Goal: Information Seeking & Learning: Learn about a topic

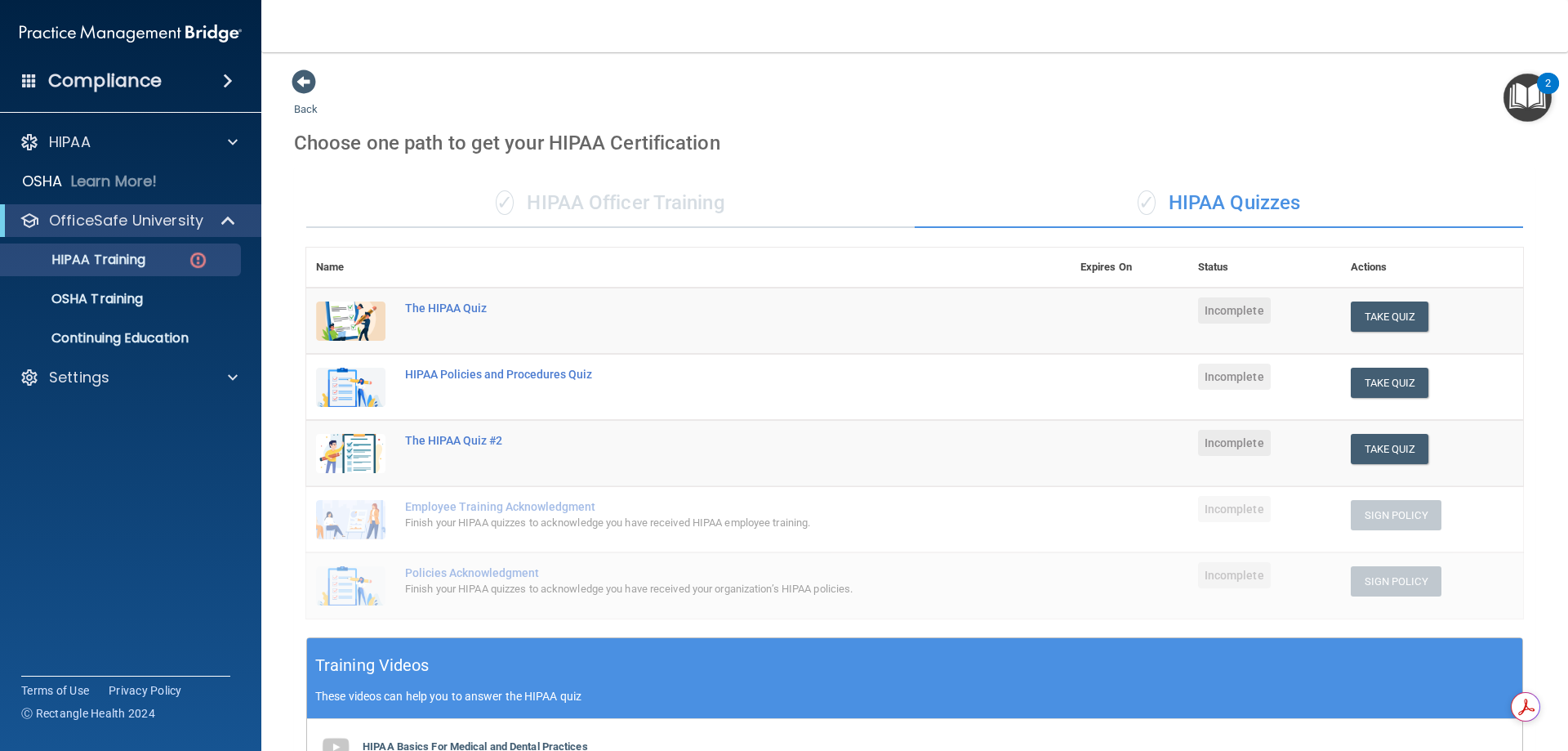
scroll to position [327, 0]
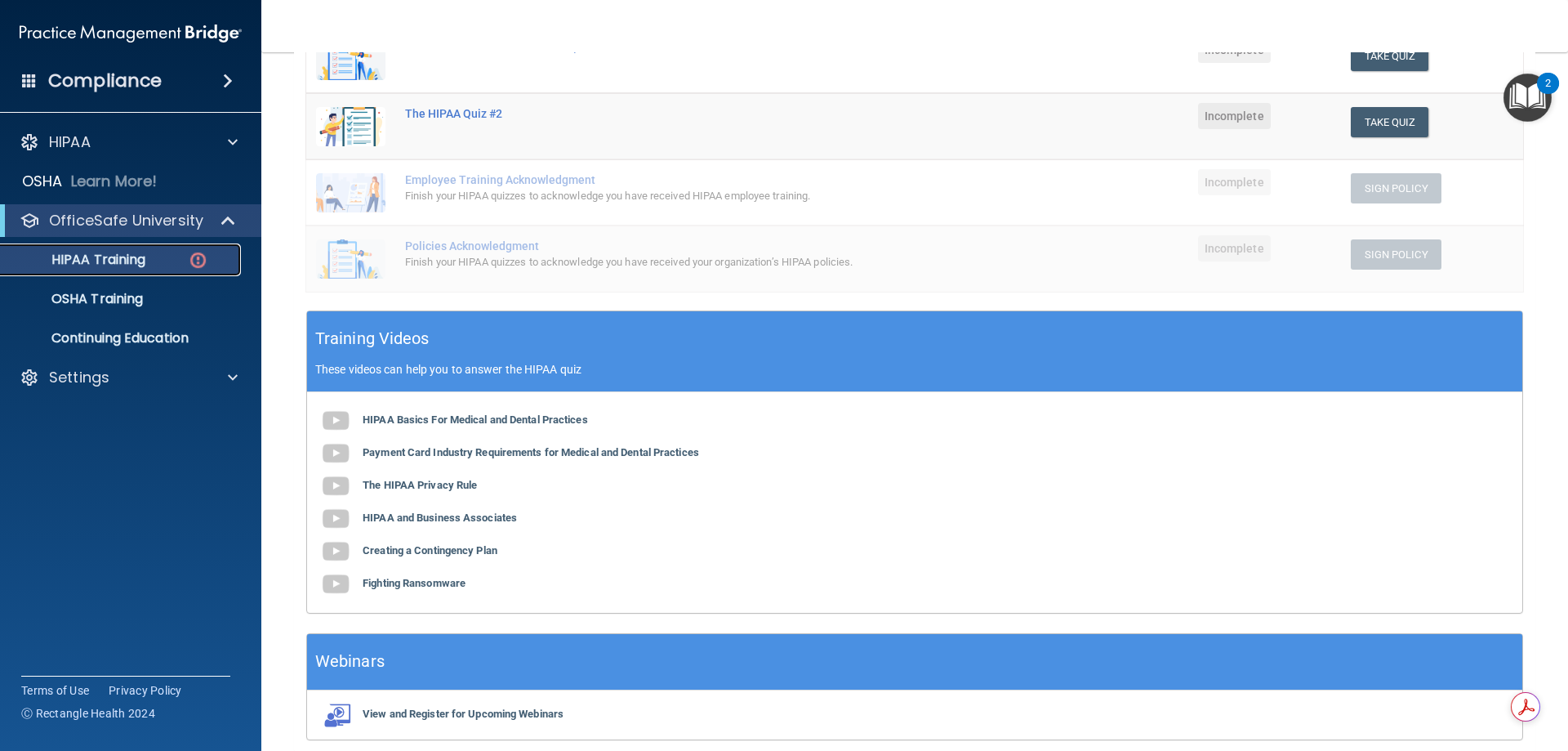
click at [102, 256] on p "HIPAA Training" at bounding box center [77, 259] width 134 height 16
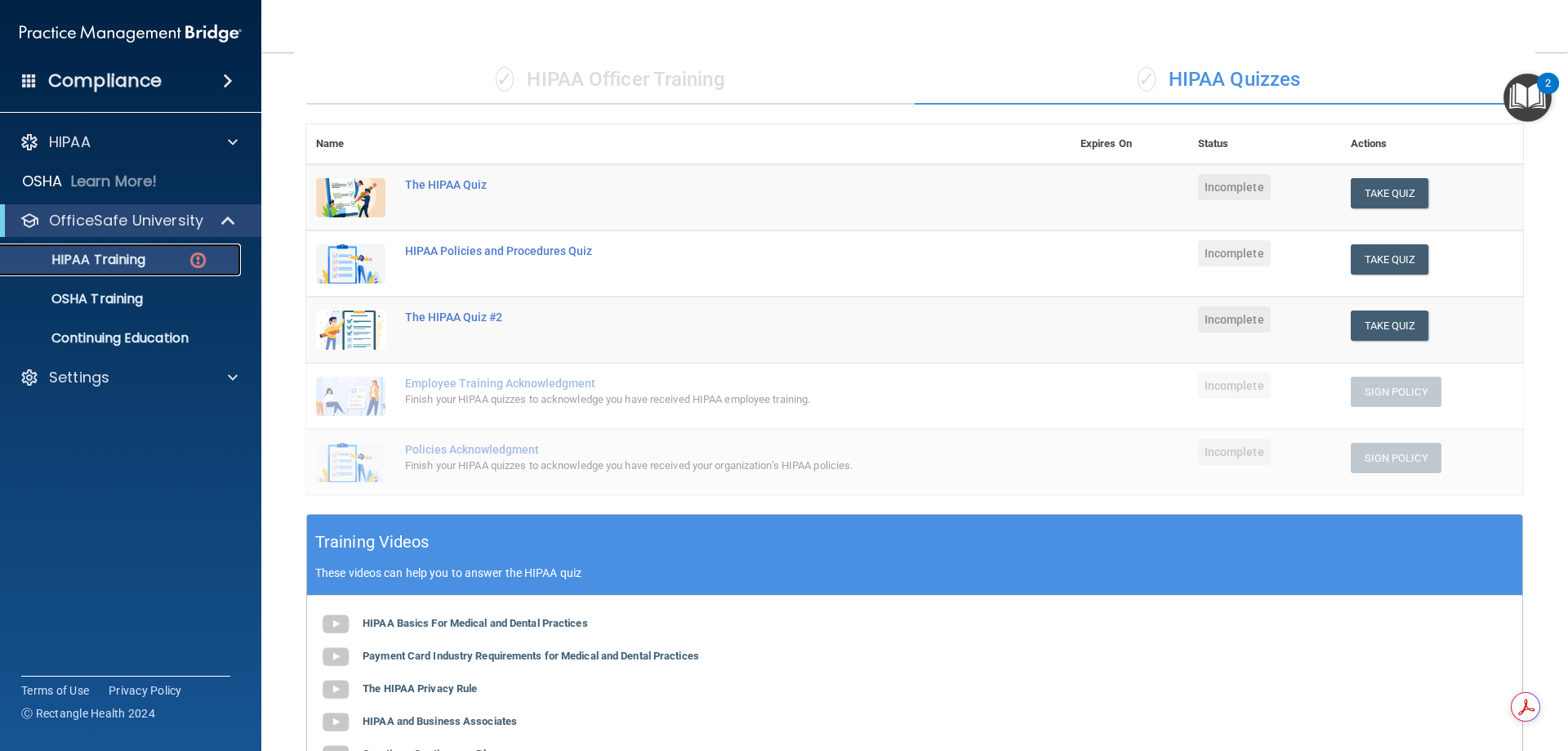
scroll to position [81, 0]
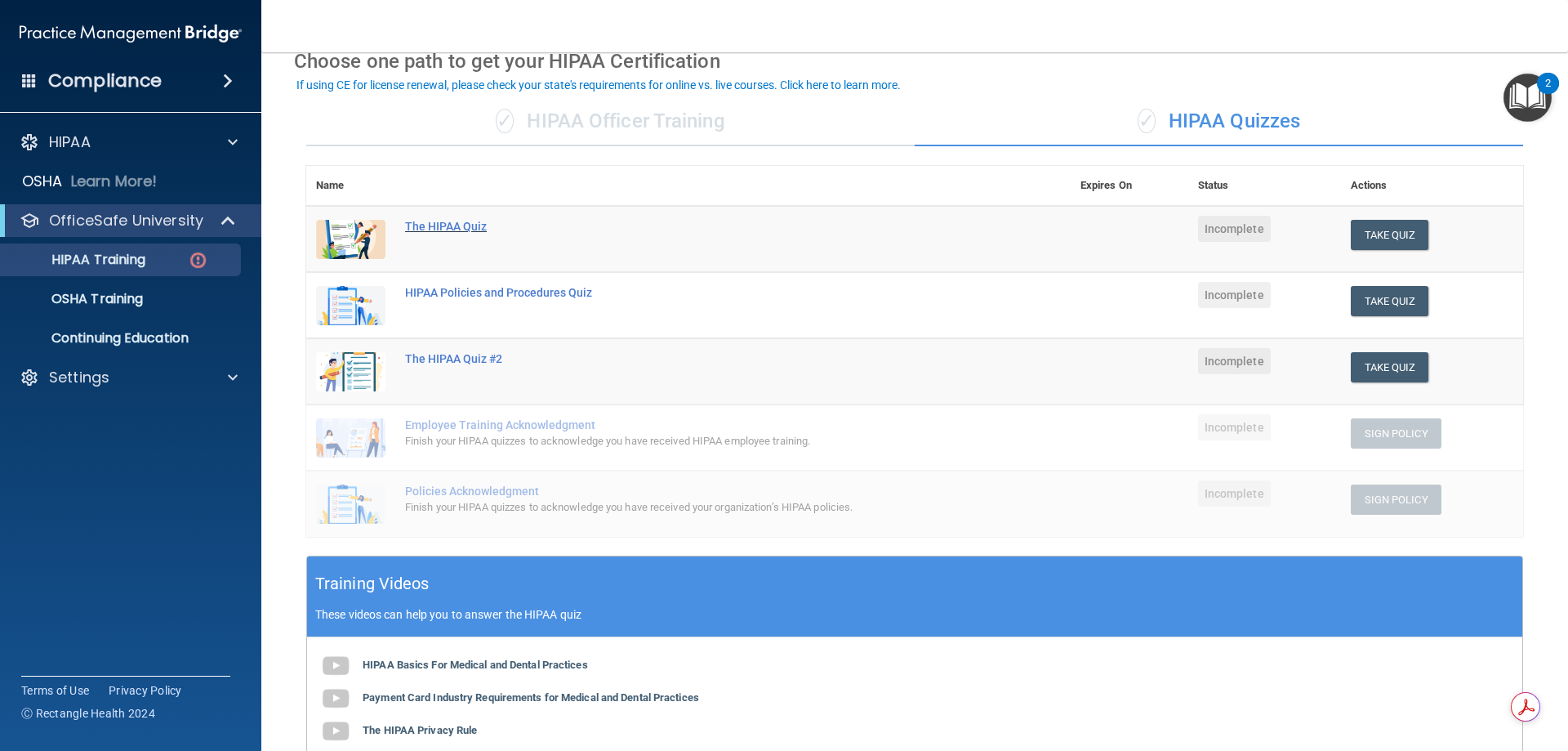
click at [464, 221] on div "The HIPAA Quiz" at bounding box center [697, 226] width 584 height 13
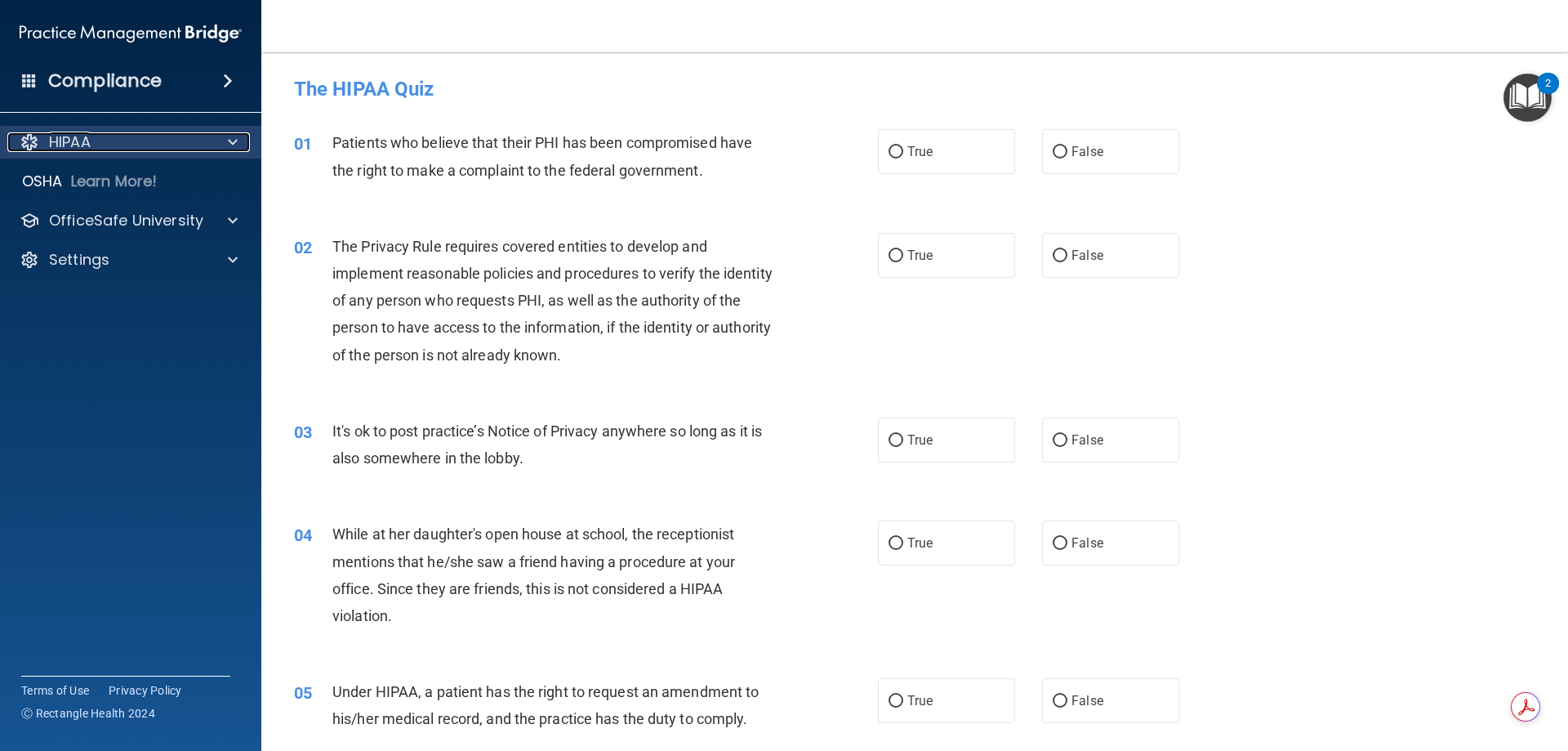
click at [65, 144] on p "HIPAA" at bounding box center [69, 142] width 42 height 20
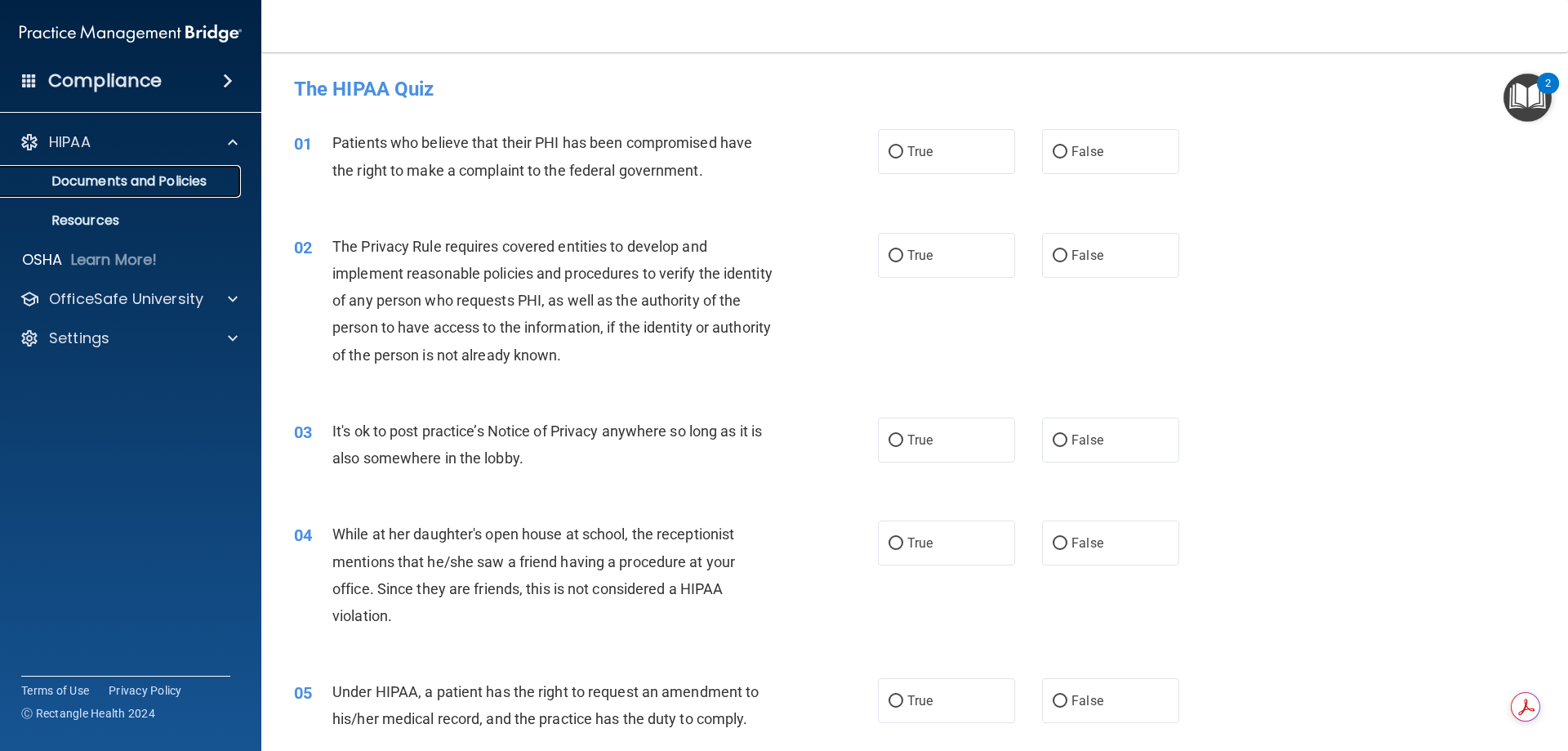
click at [75, 177] on p "Documents and Policies" at bounding box center [122, 181] width 223 height 16
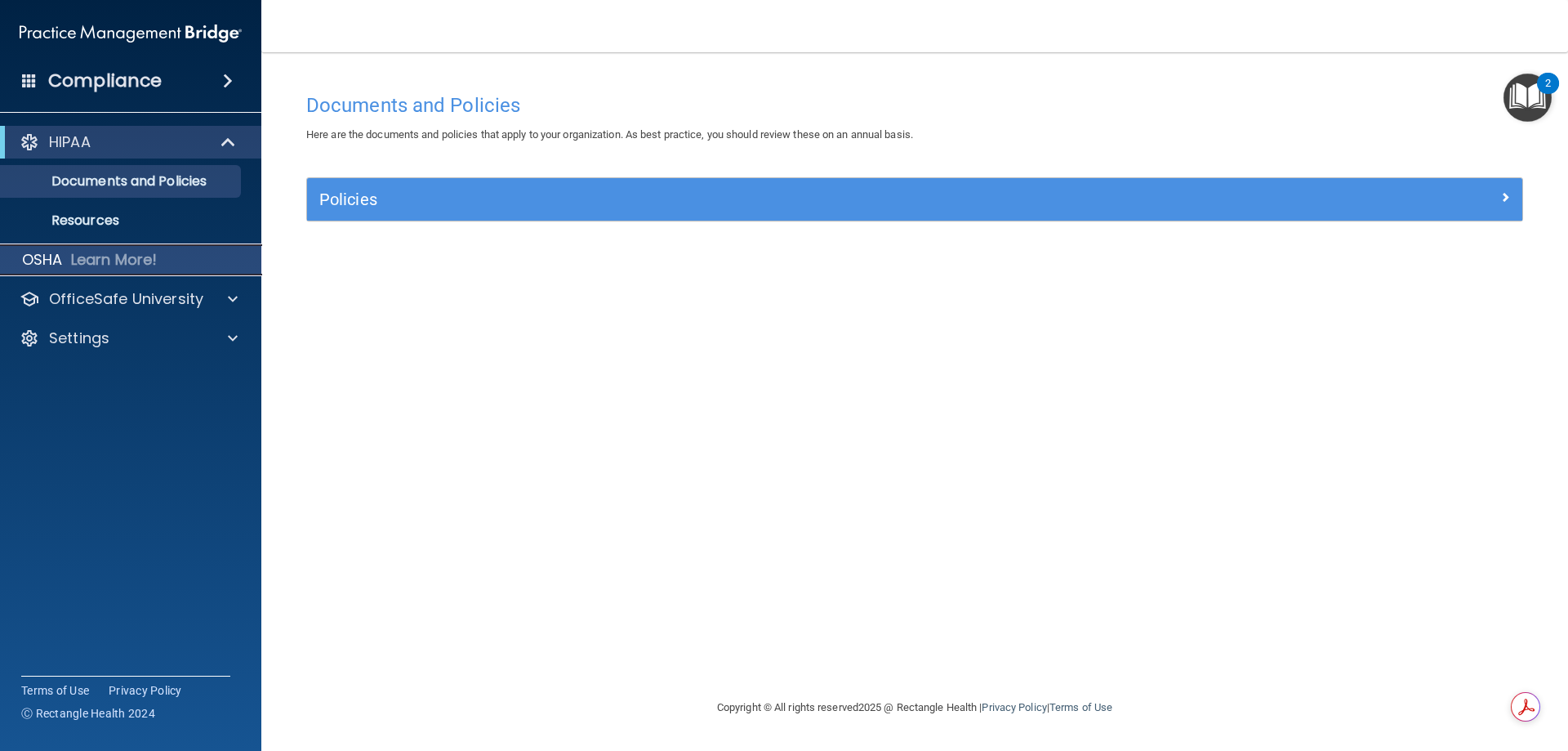
click at [80, 261] on p "Learn More!" at bounding box center [114, 259] width 86 height 20
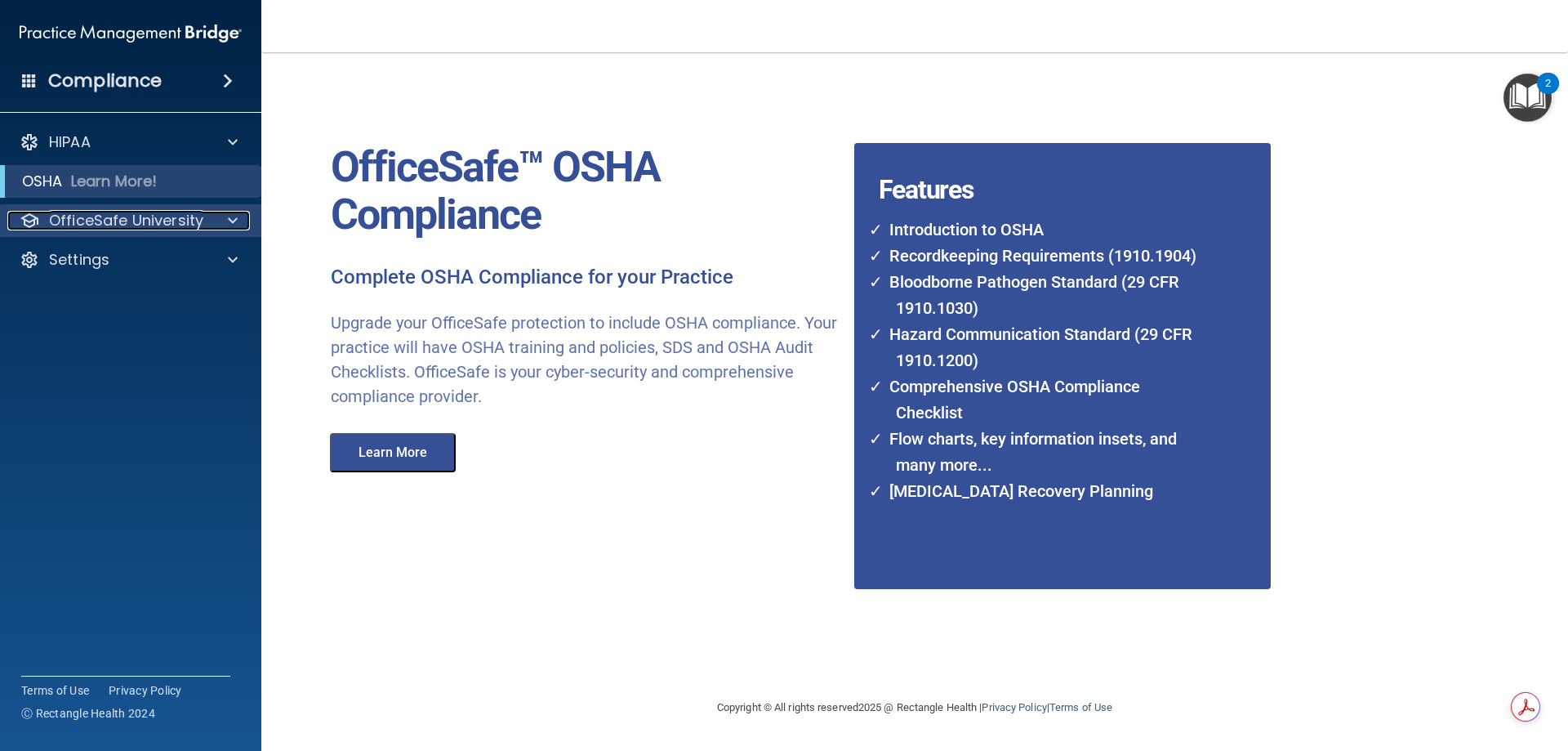
click at [96, 211] on p "OfficeSafe University" at bounding box center [126, 220] width 154 height 20
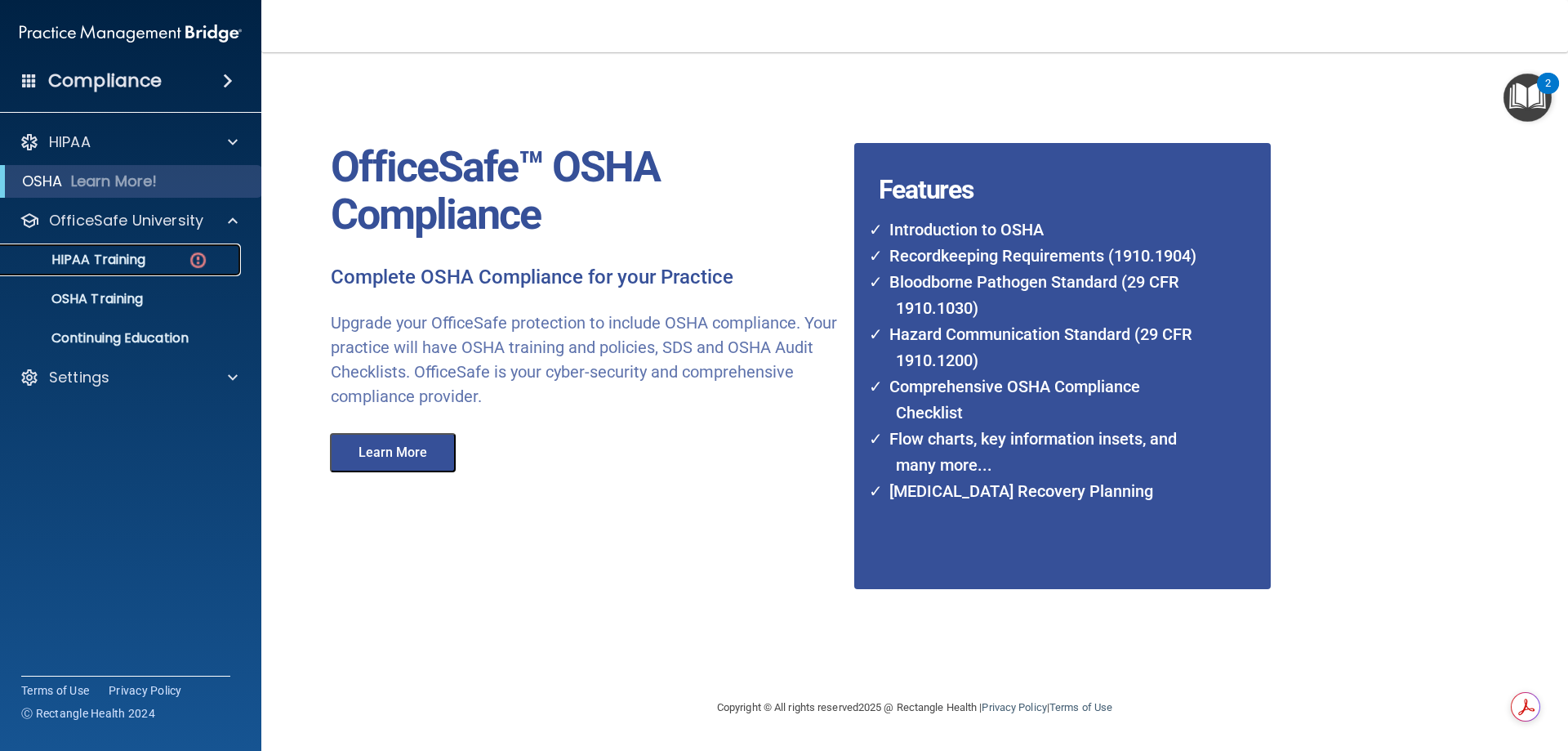
click at [86, 256] on p "HIPAA Training" at bounding box center [77, 259] width 134 height 16
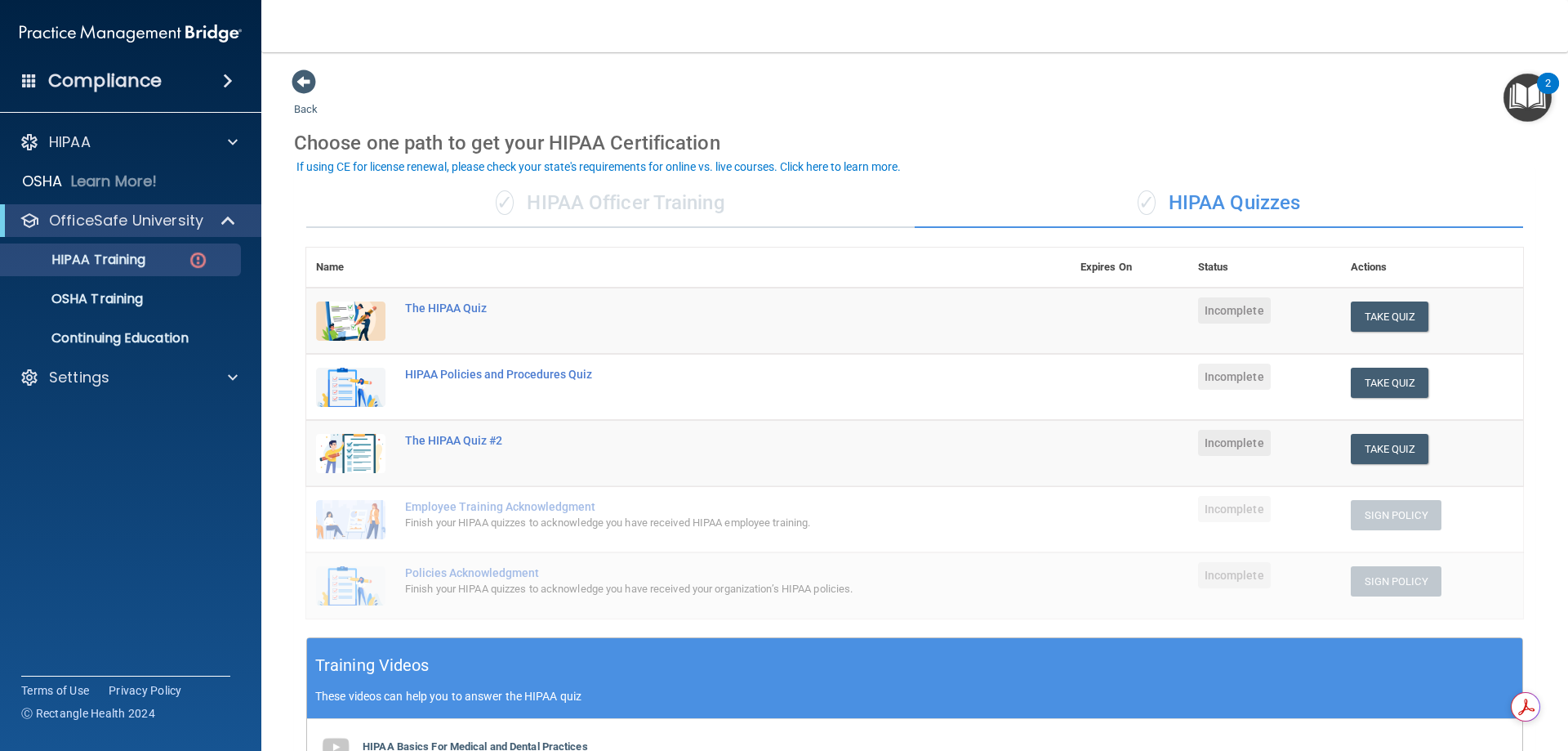
click at [626, 168] on div "If using CE for license renewal, please check your state's requirements for onl…" at bounding box center [599, 166] width 605 height 11
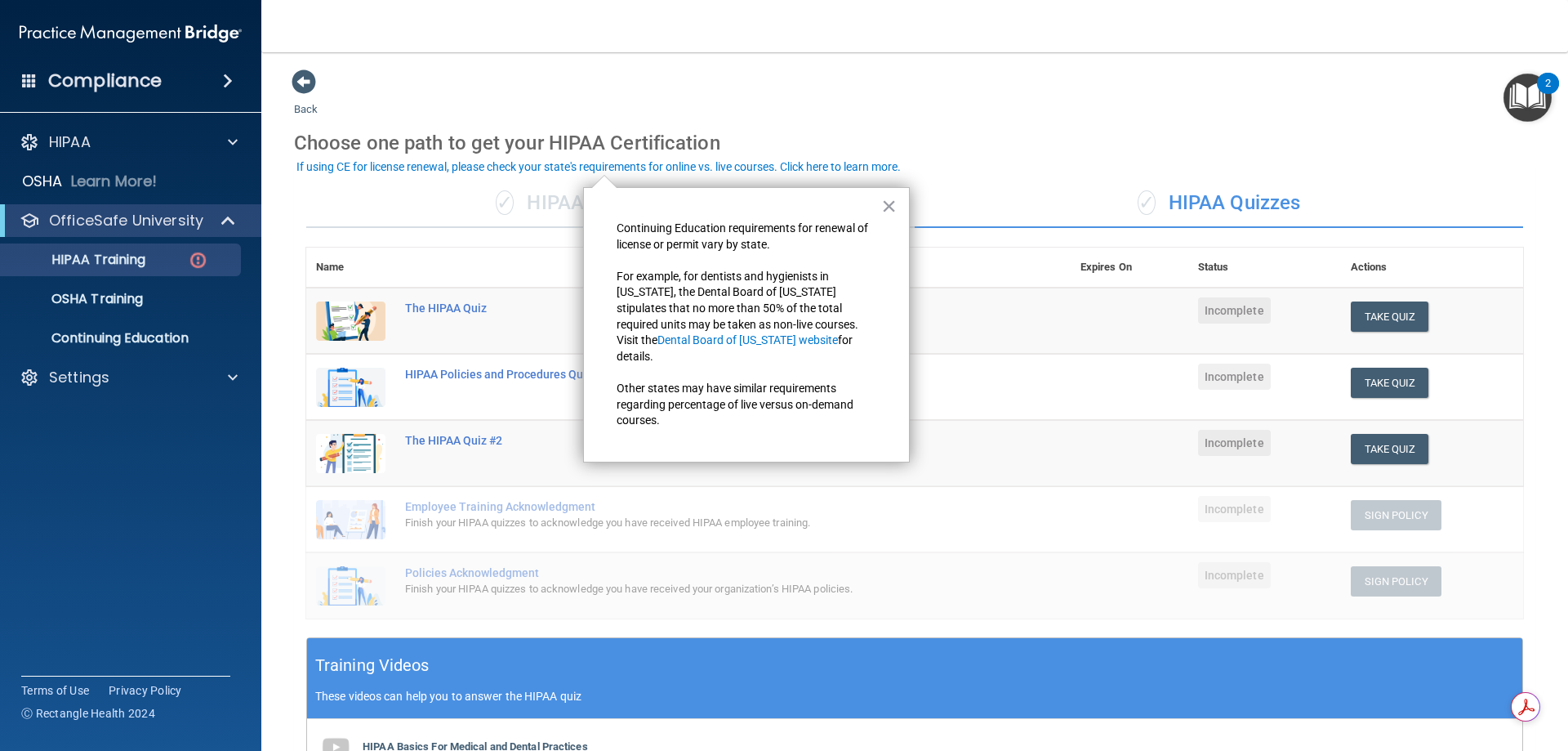
click at [1210, 316] on span "Incomplete" at bounding box center [1234, 310] width 73 height 27
click at [1393, 313] on button "Take Quiz" at bounding box center [1391, 316] width 79 height 30
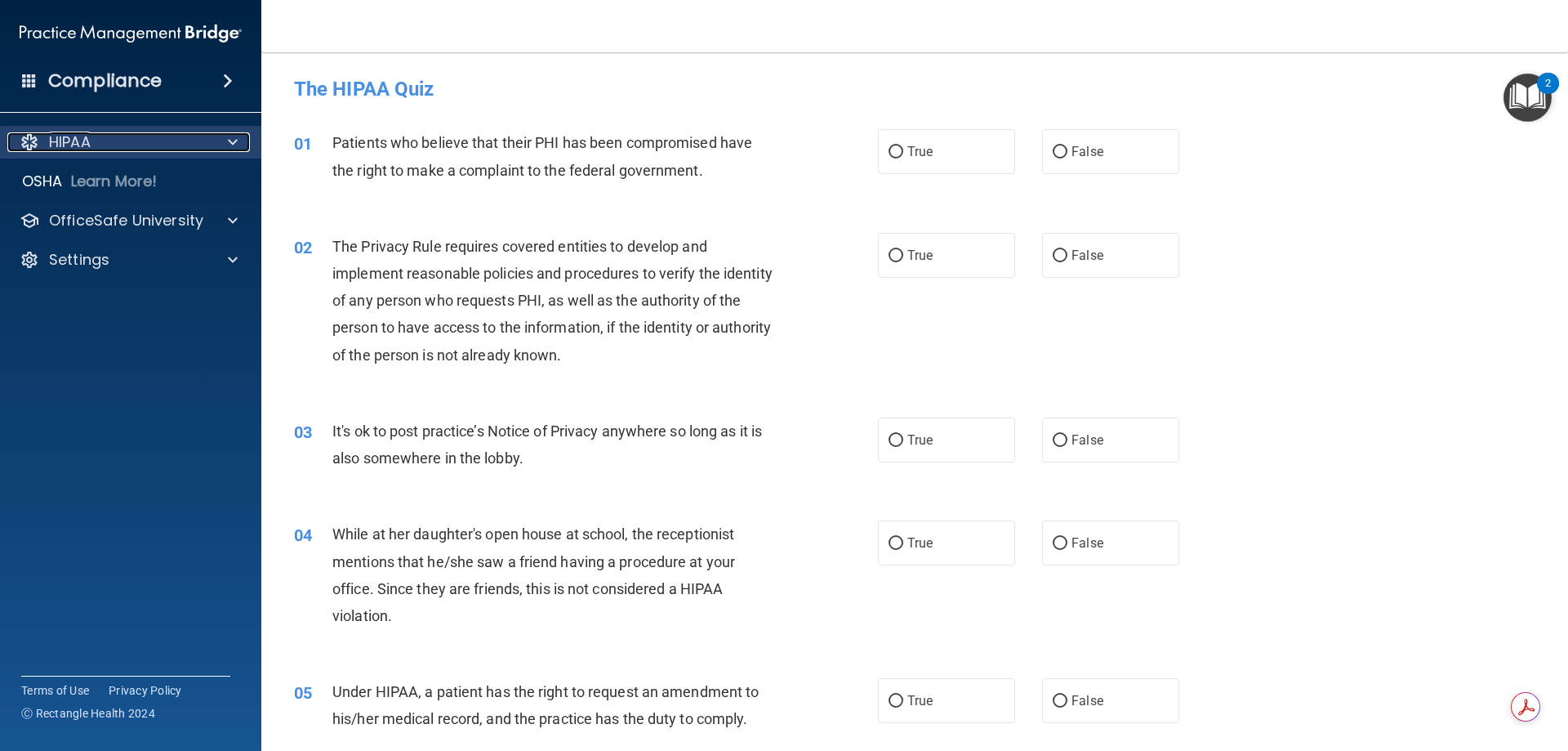
click at [62, 139] on p "HIPAA" at bounding box center [69, 142] width 42 height 20
click at [102, 136] on div "HIPAA" at bounding box center [109, 142] width 203 height 20
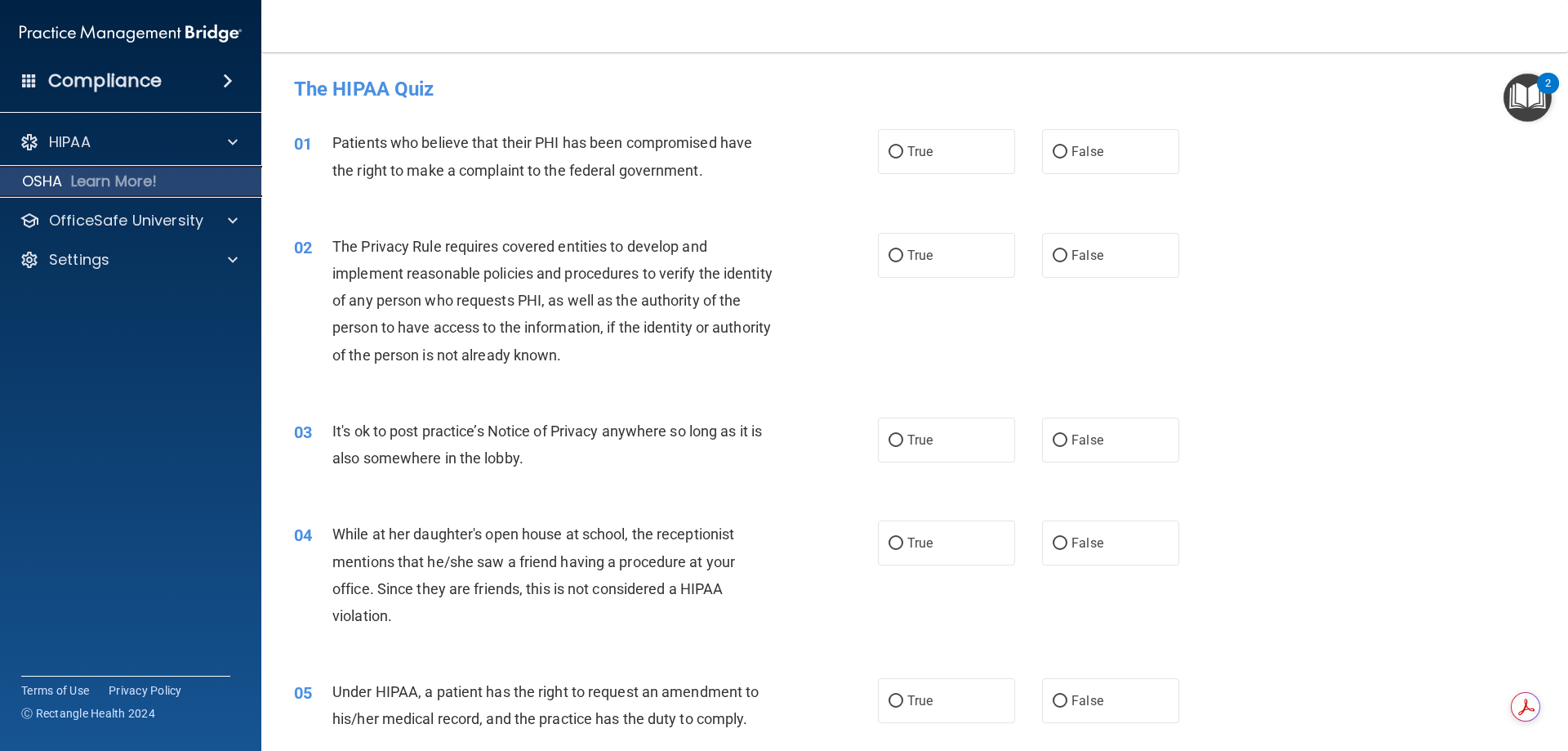
click at [90, 183] on p "Learn More!" at bounding box center [114, 181] width 86 height 20
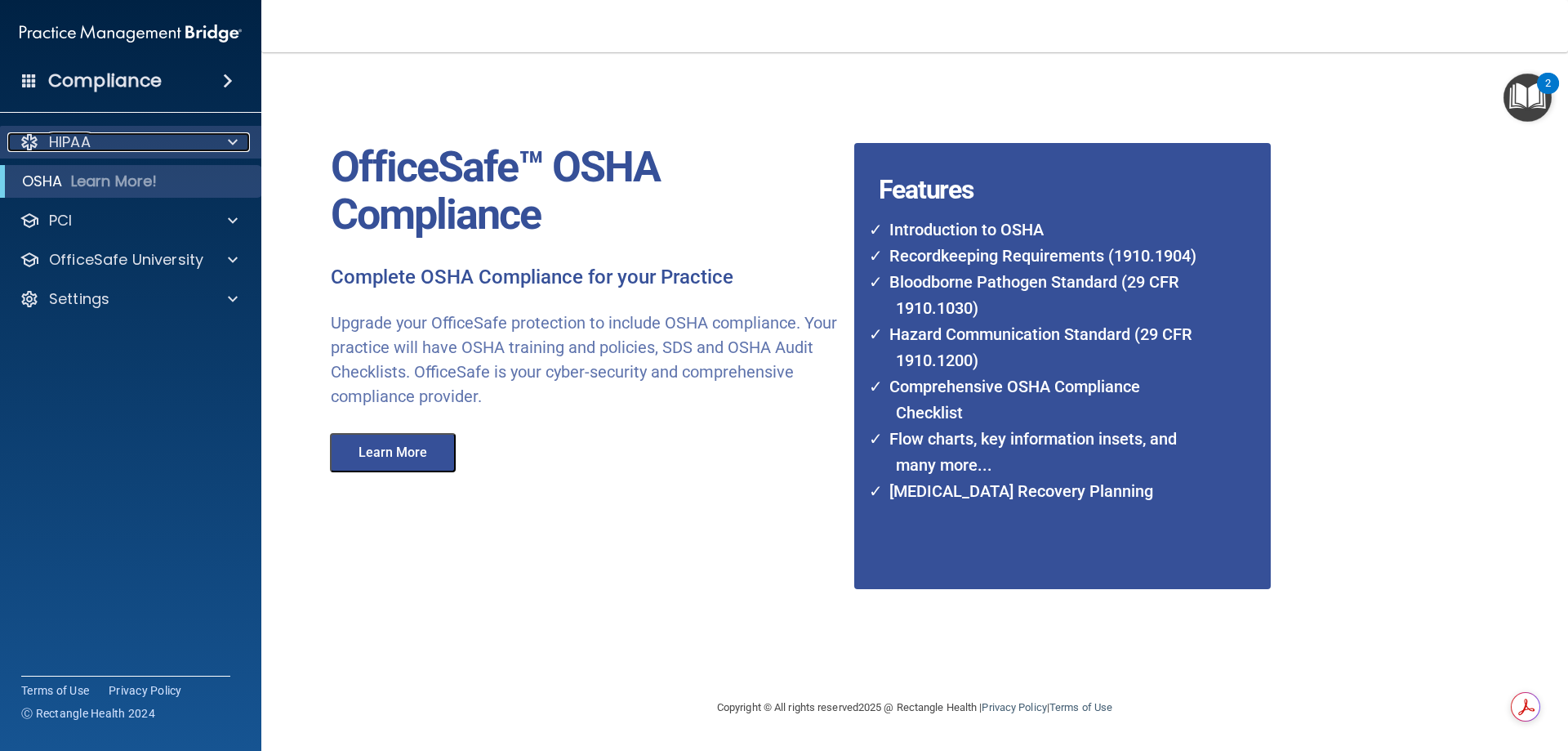
click at [90, 136] on p "HIPAA" at bounding box center [69, 142] width 42 height 20
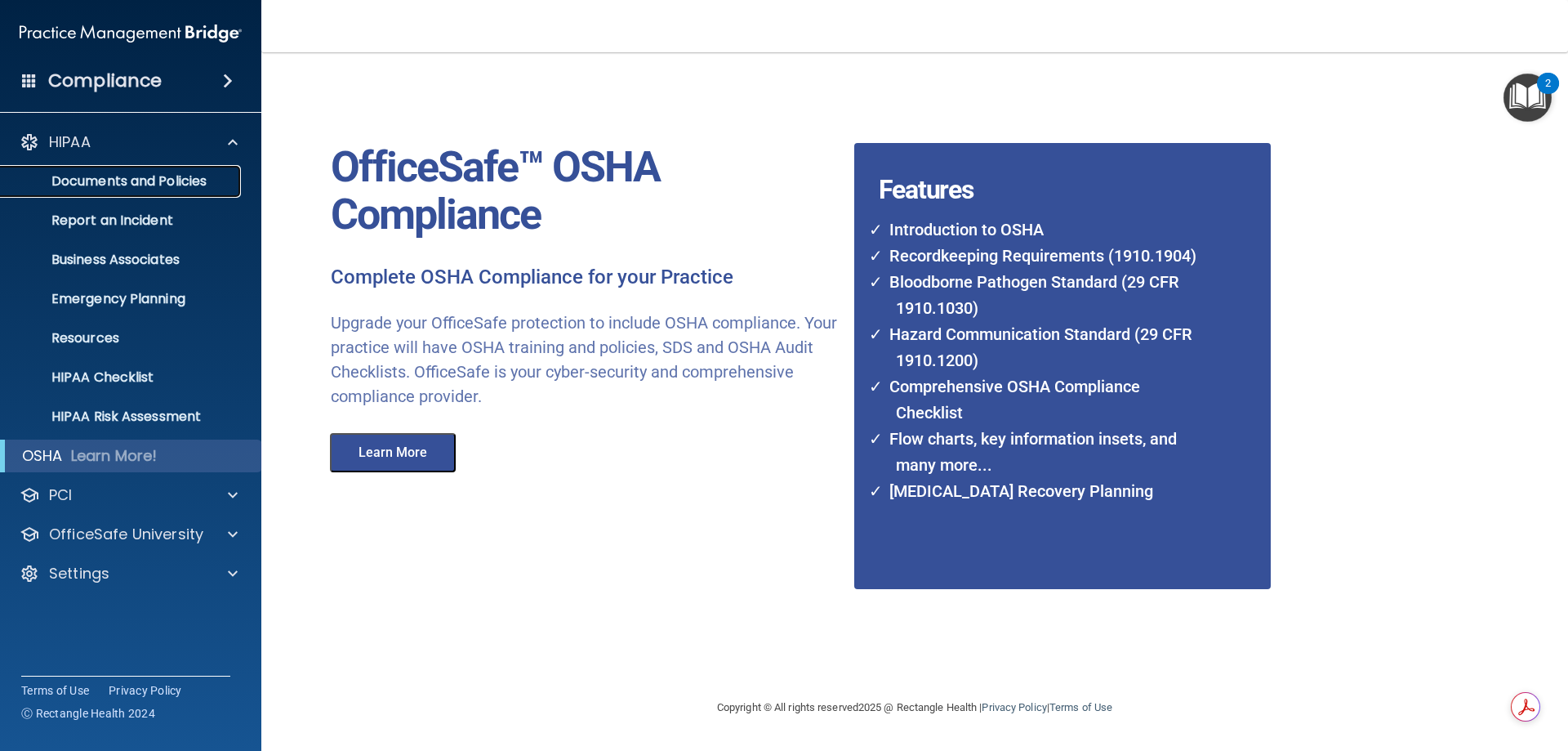
click at [192, 178] on p "Documents and Policies" at bounding box center [122, 181] width 223 height 16
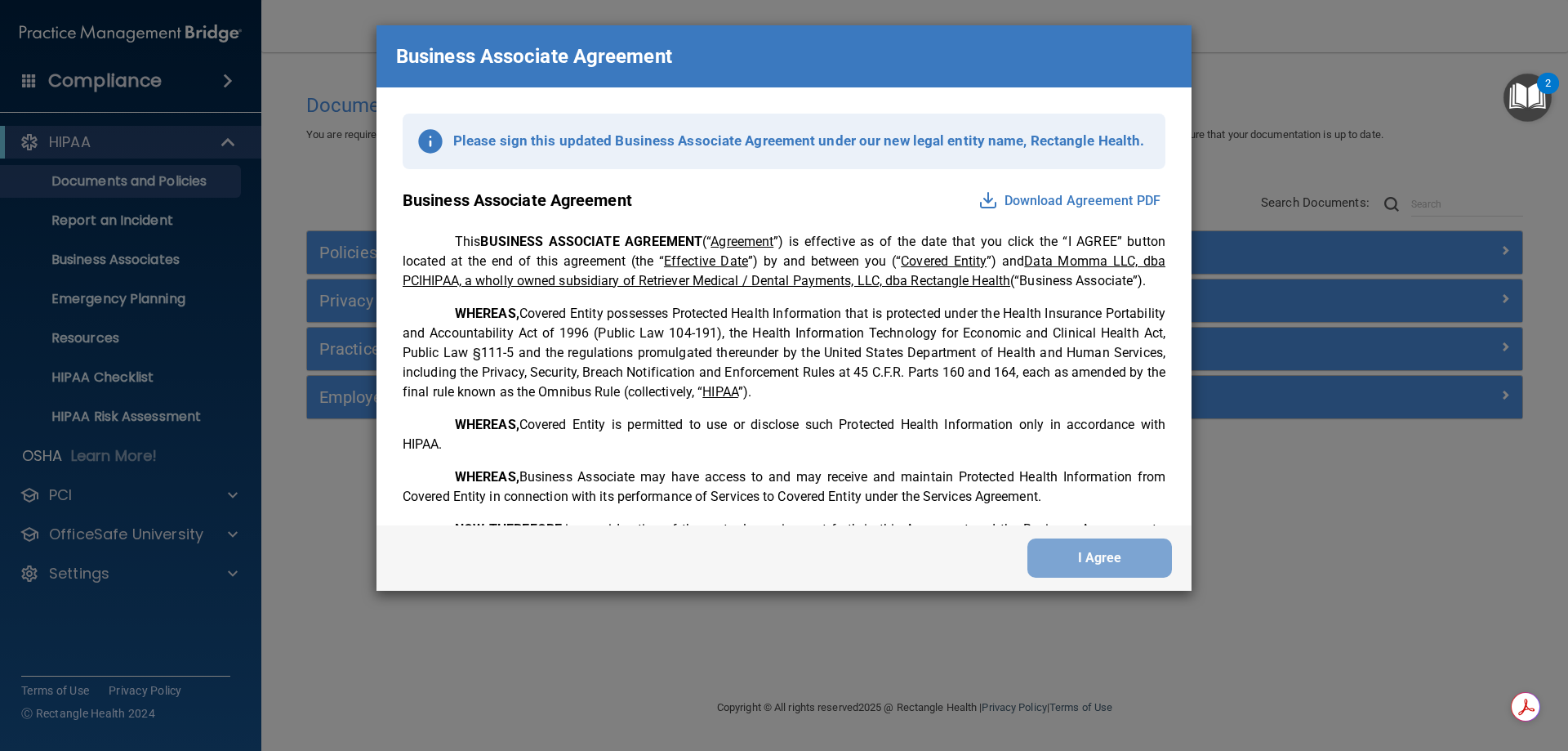
click at [1296, 63] on div "Business Associate Agreement Please sign this updated Business Associate Agreem…" at bounding box center [784, 375] width 1568 height 751
click at [111, 219] on div "Business Associate Agreement Please sign this updated Business Associate Agreem…" at bounding box center [784, 375] width 1568 height 751
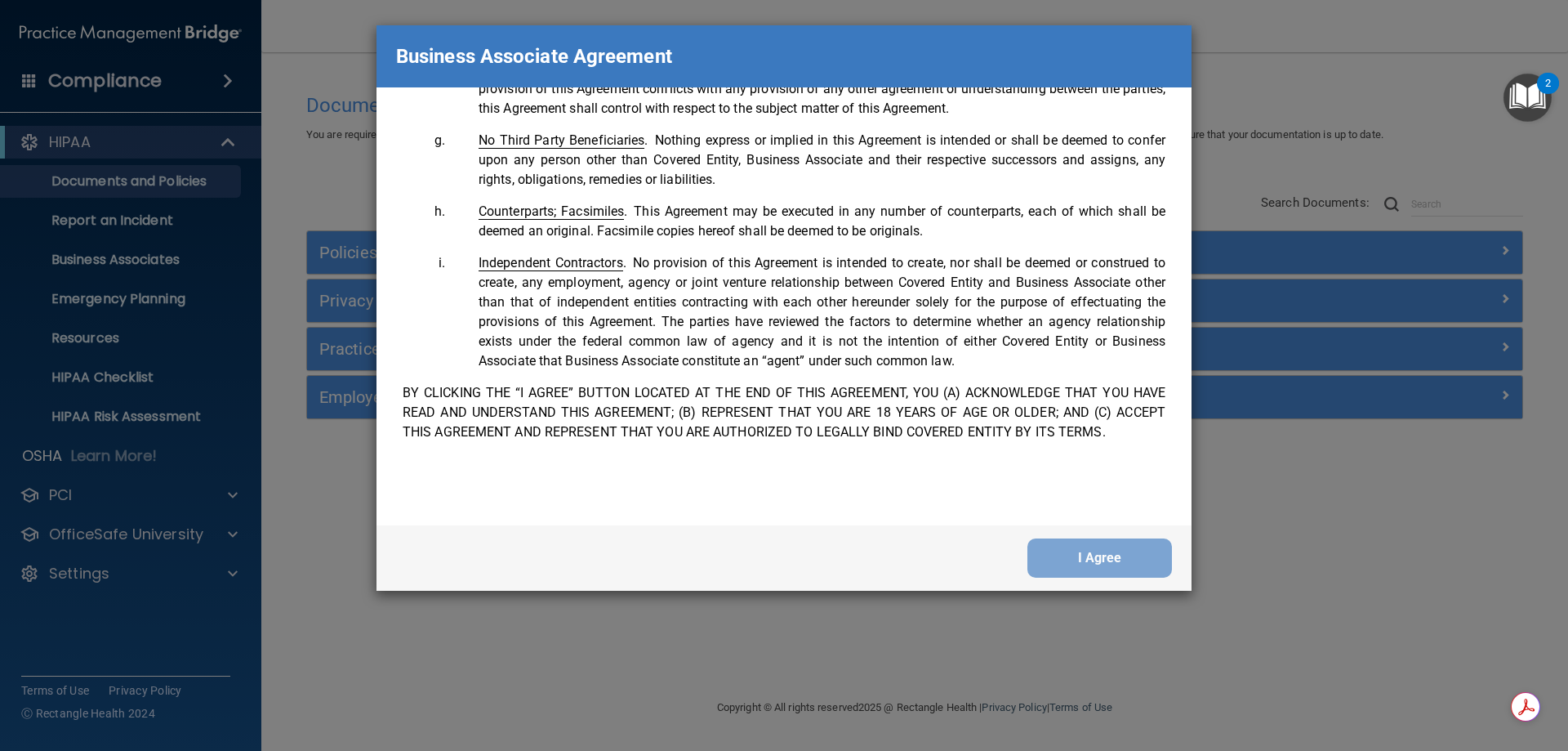
scroll to position [3331, 0]
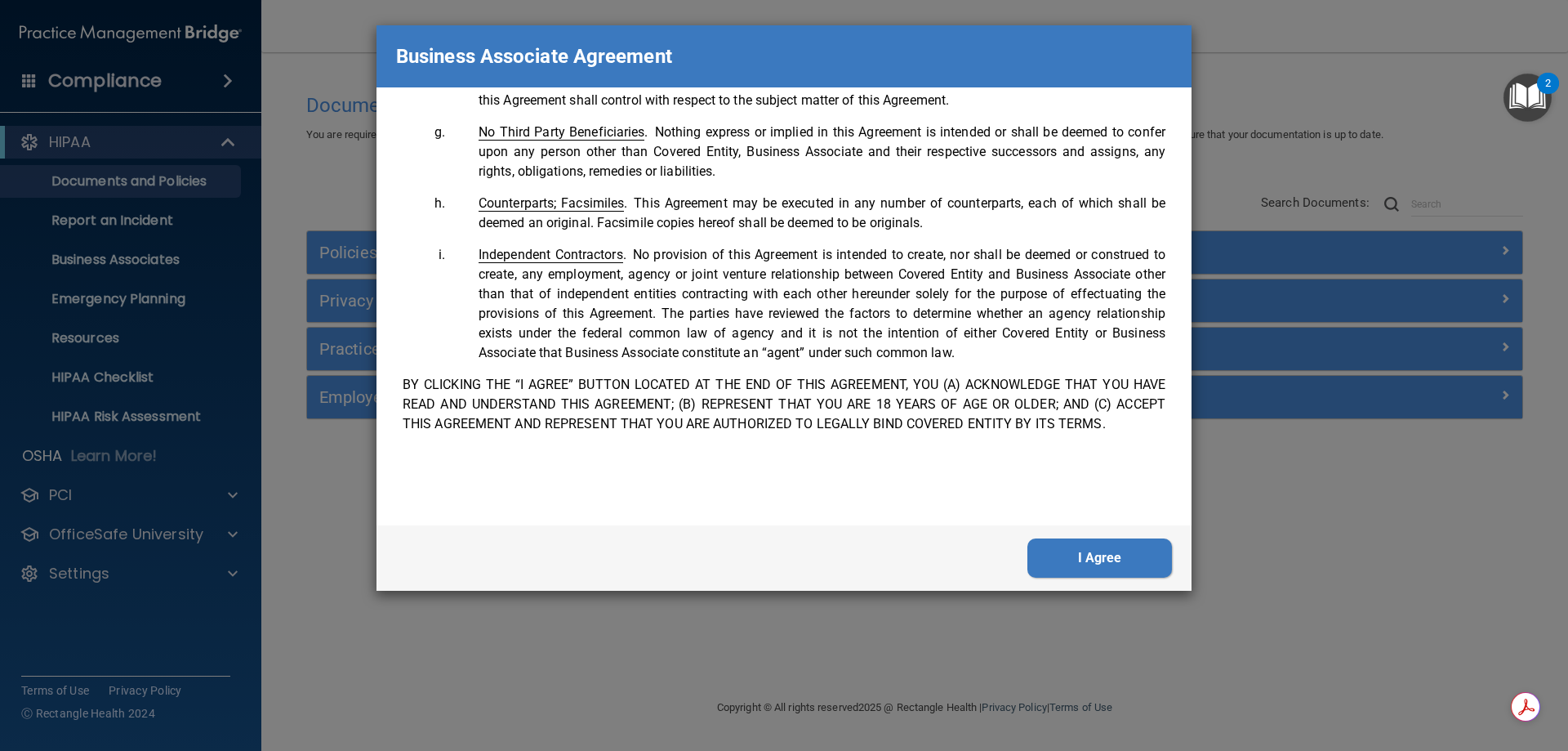
click at [1126, 565] on button "I Agree" at bounding box center [1100, 558] width 145 height 39
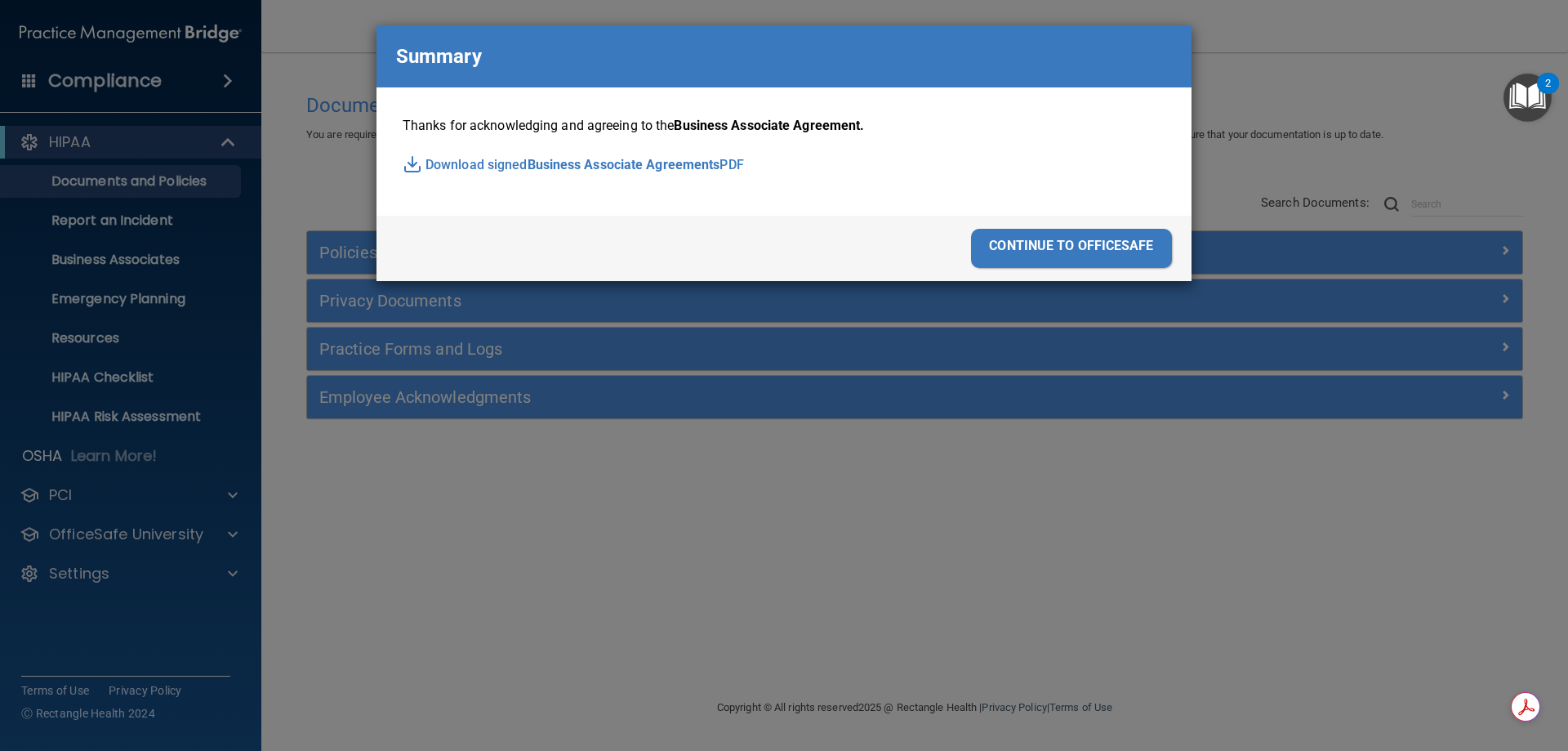
click at [1059, 250] on div "continue to officesafe" at bounding box center [1071, 248] width 201 height 39
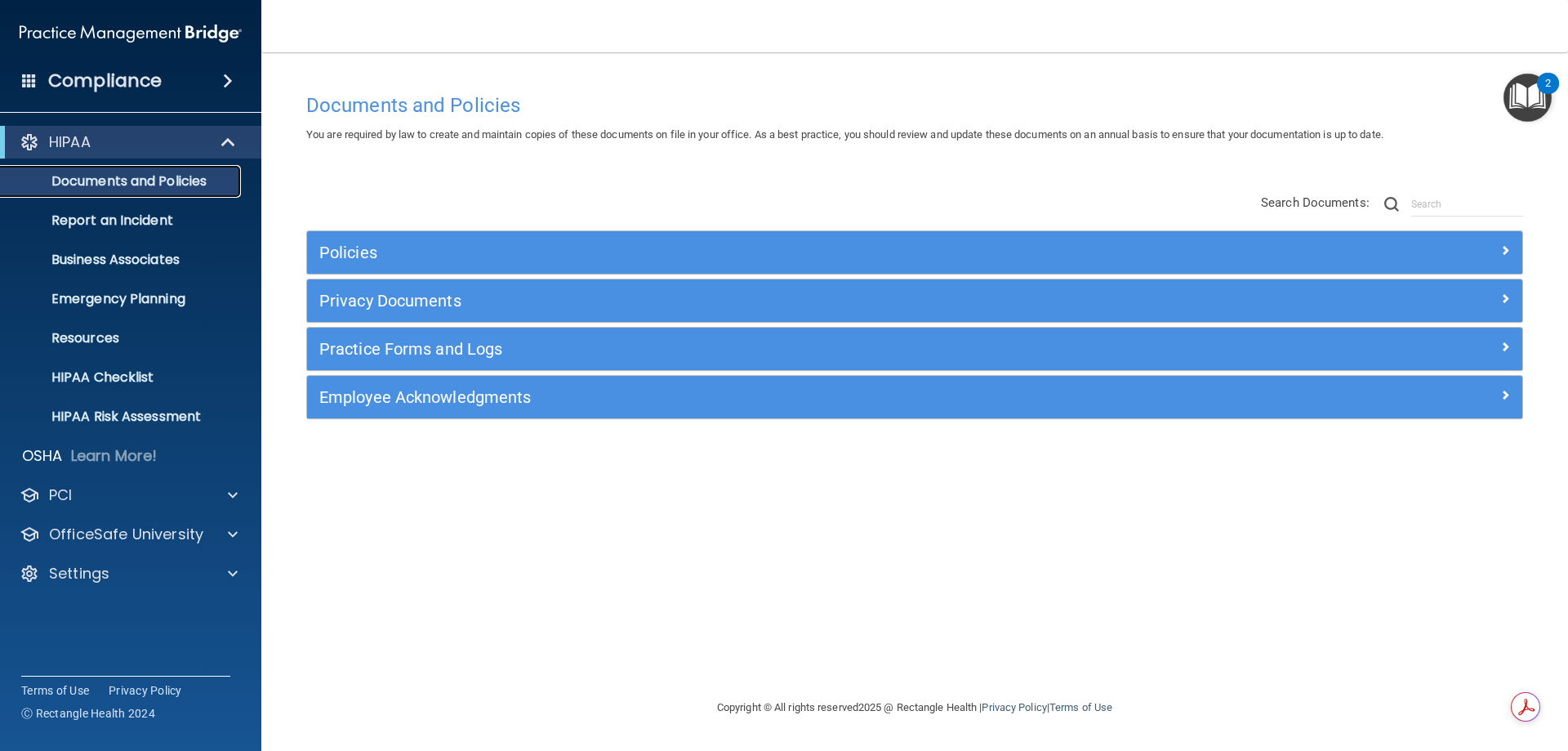
click at [164, 176] on p "Documents and Policies" at bounding box center [122, 181] width 223 height 16
click at [115, 336] on p "Resources" at bounding box center [122, 337] width 223 height 16
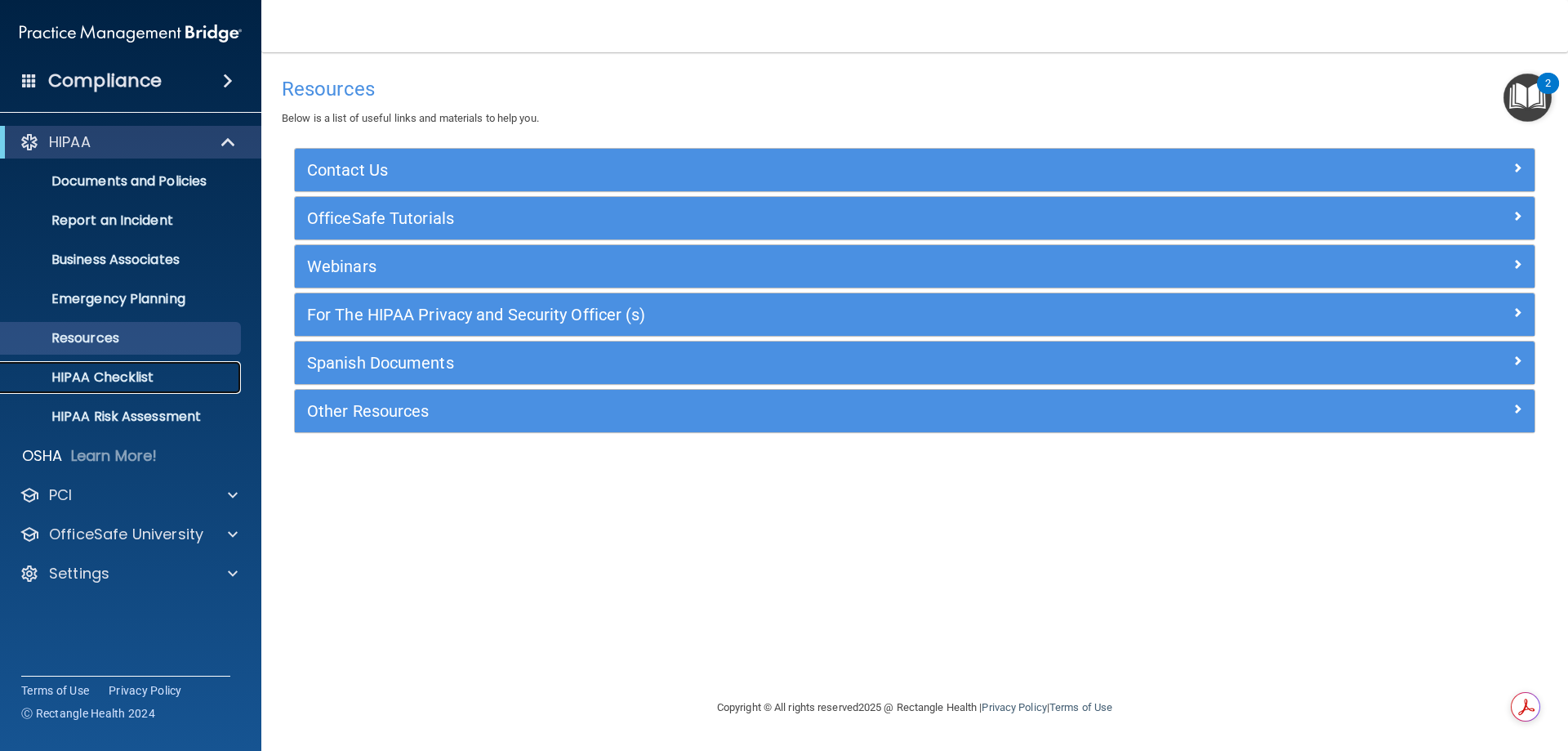
click at [115, 377] on p "HIPAA Checklist" at bounding box center [122, 377] width 223 height 16
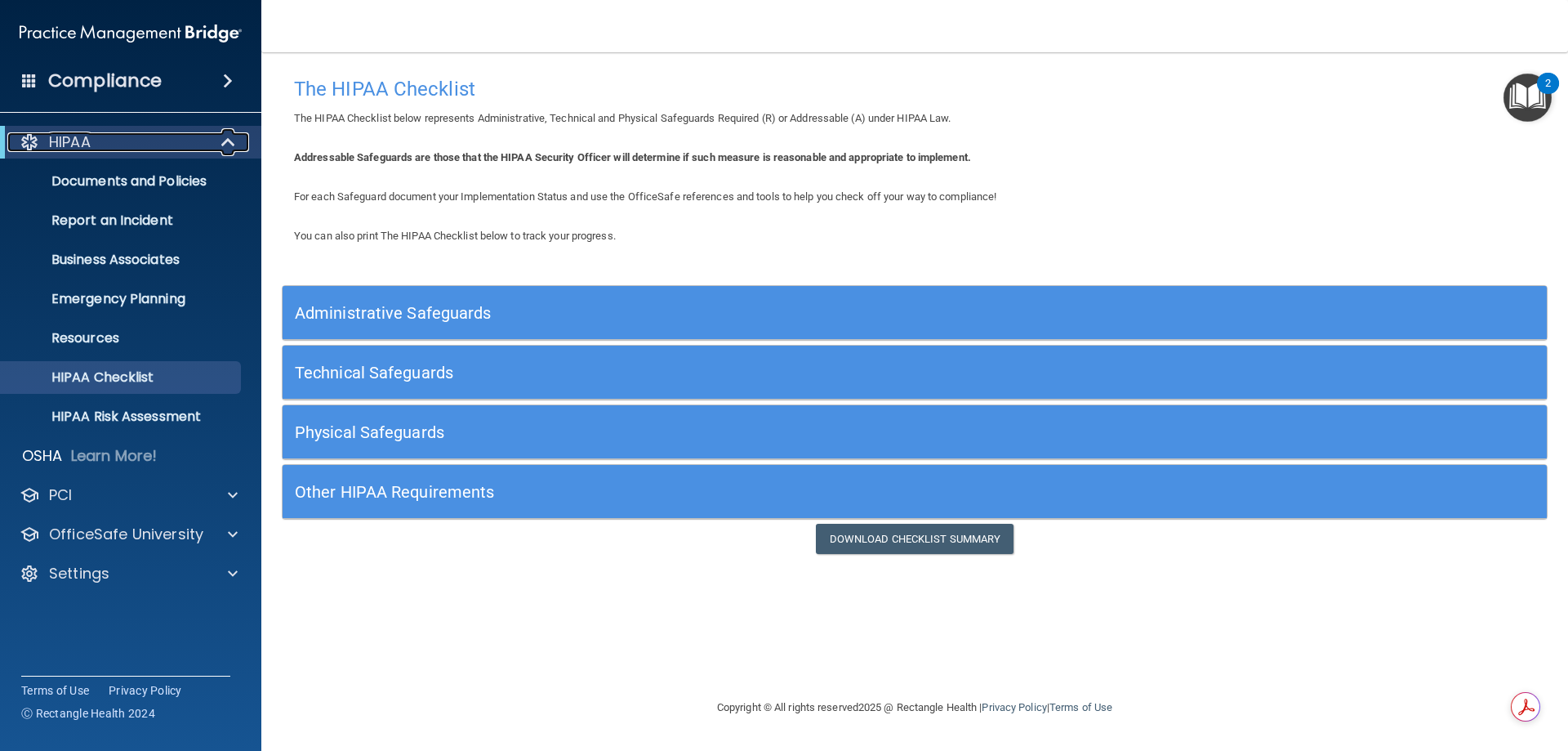
click at [224, 139] on span at bounding box center [230, 142] width 14 height 20
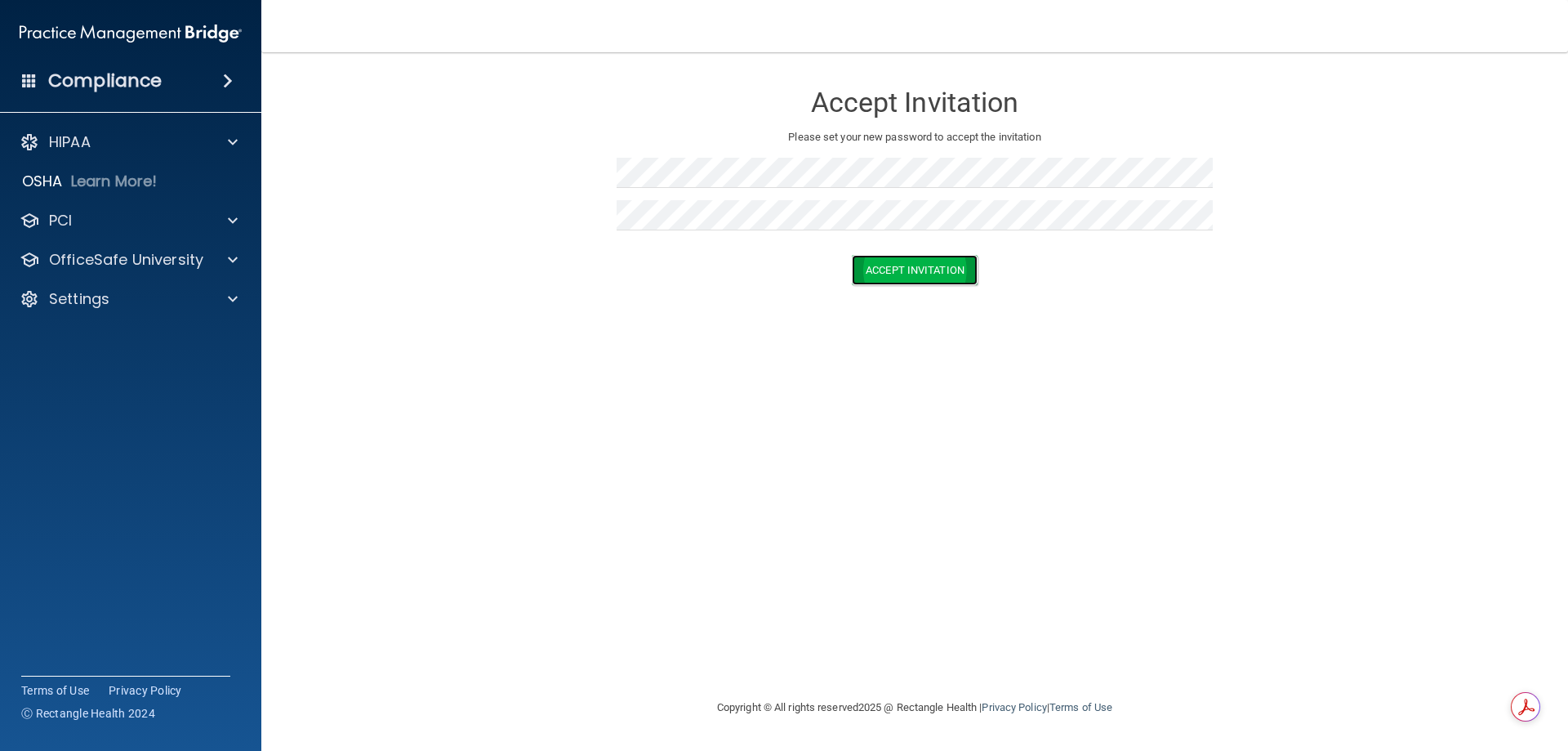
click at [927, 272] on button "Accept Invitation" at bounding box center [915, 270] width 126 height 30
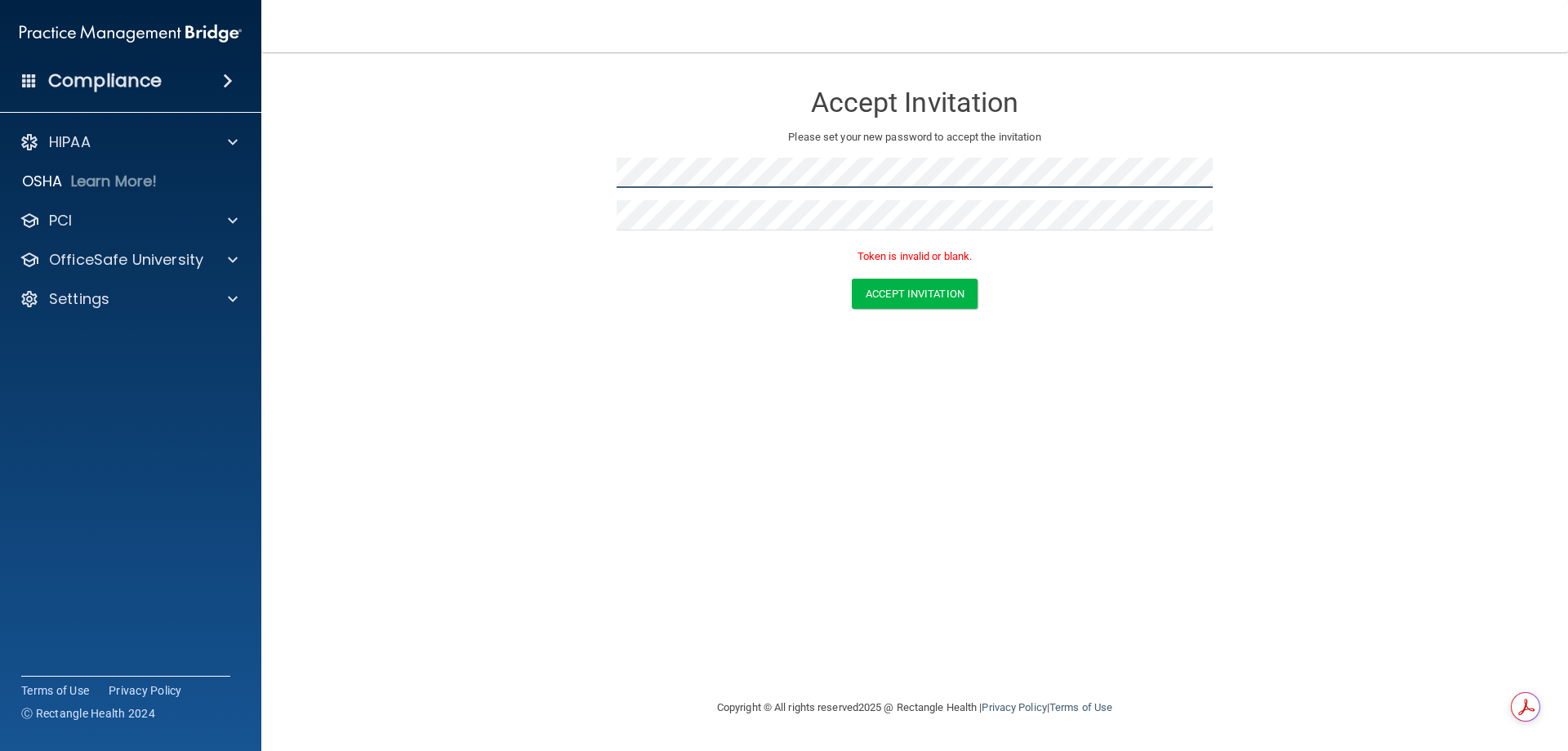
click at [424, 176] on form "Accept Invitation Please set your new password to accept the invitation Token i…" at bounding box center [915, 198] width 1242 height 259
click at [579, 171] on form "Accept Invitation Please set your new password to accept the invitation Token i…" at bounding box center [915, 198] width 1242 height 259
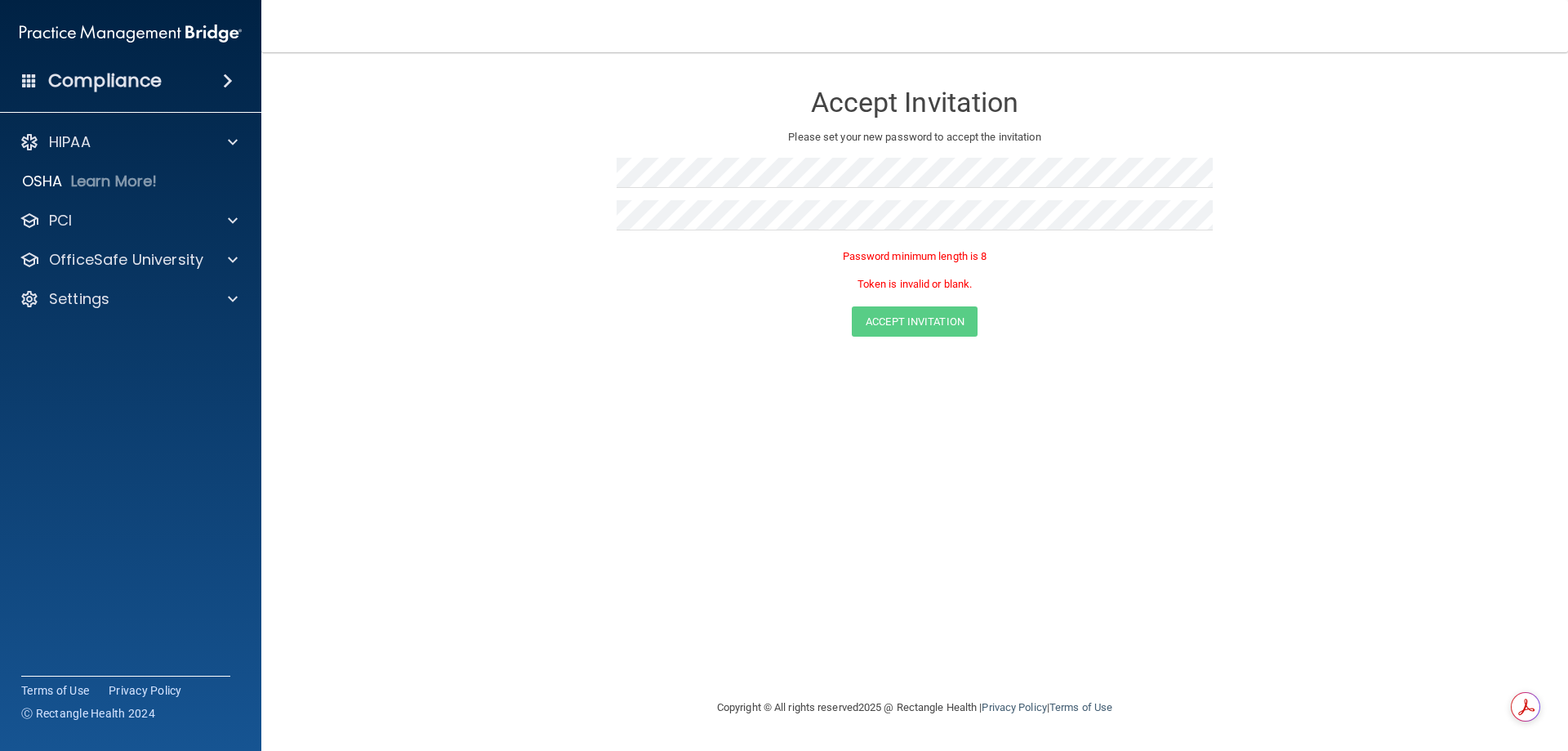
click at [1106, 307] on div "Accept Invitation" at bounding box center [915, 321] width 1266 height 30
click at [55, 184] on p "OSHA" at bounding box center [43, 181] width 41 height 20
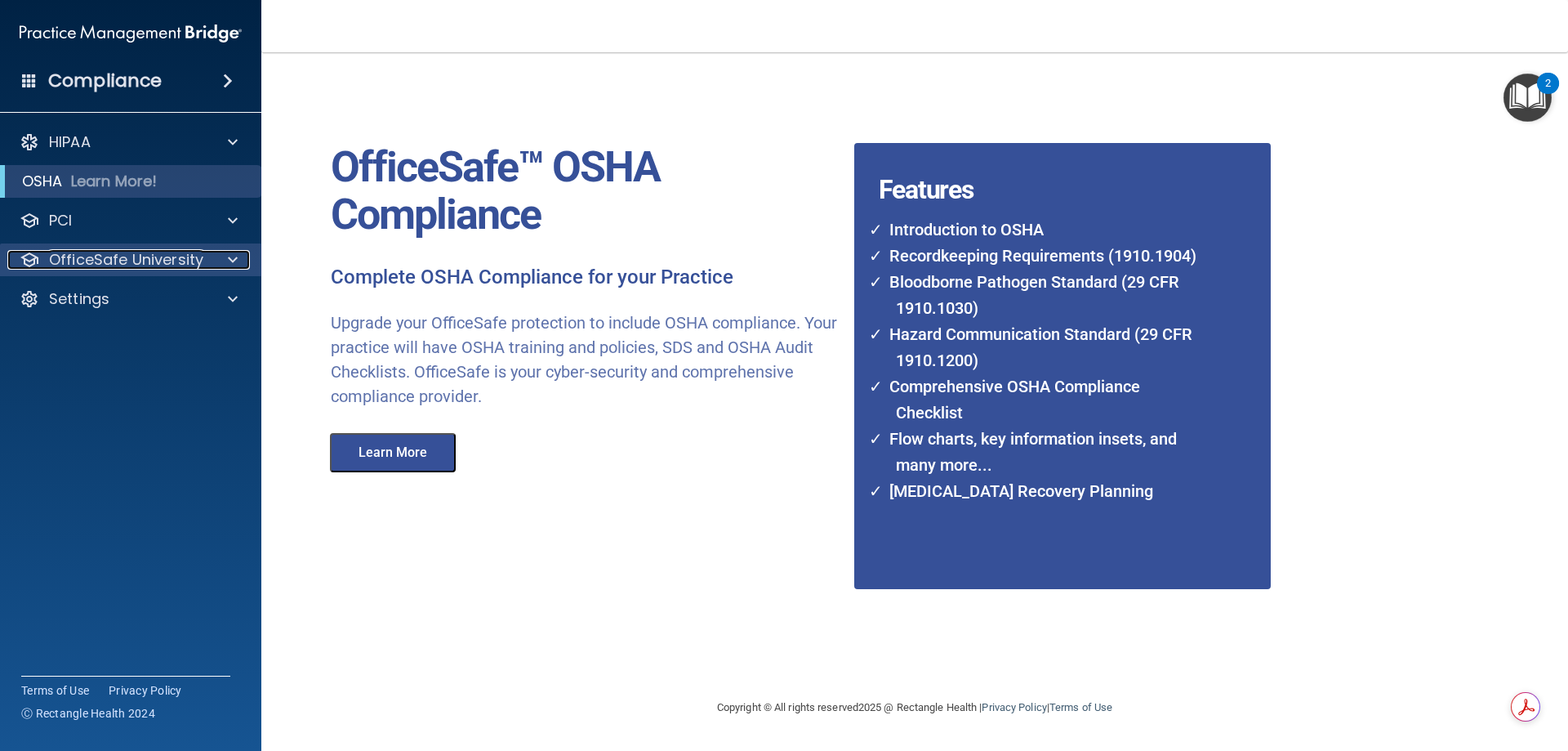
click at [171, 251] on p "OfficeSafe University" at bounding box center [126, 259] width 154 height 20
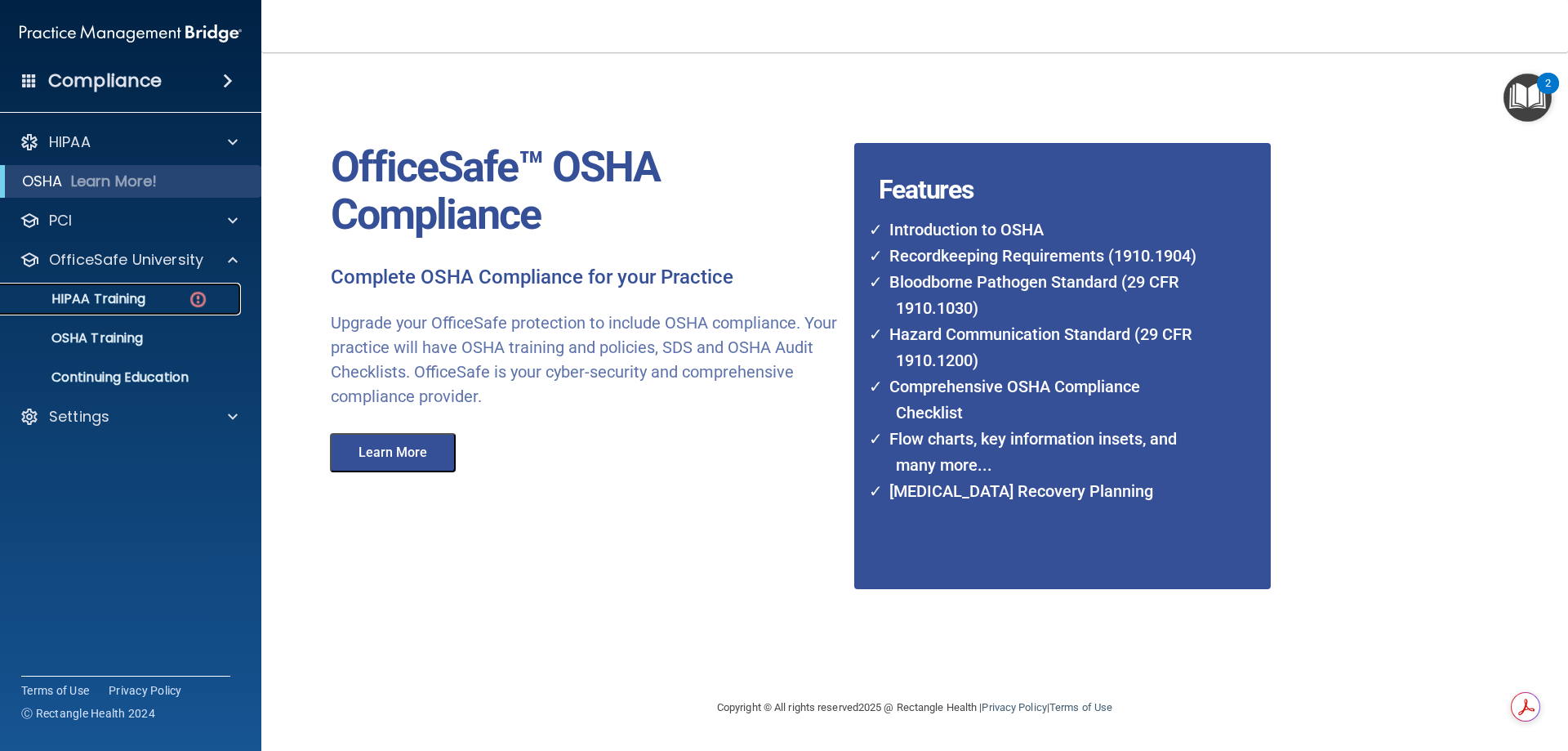
click at [156, 292] on div "HIPAA Training" at bounding box center [122, 299] width 223 height 16
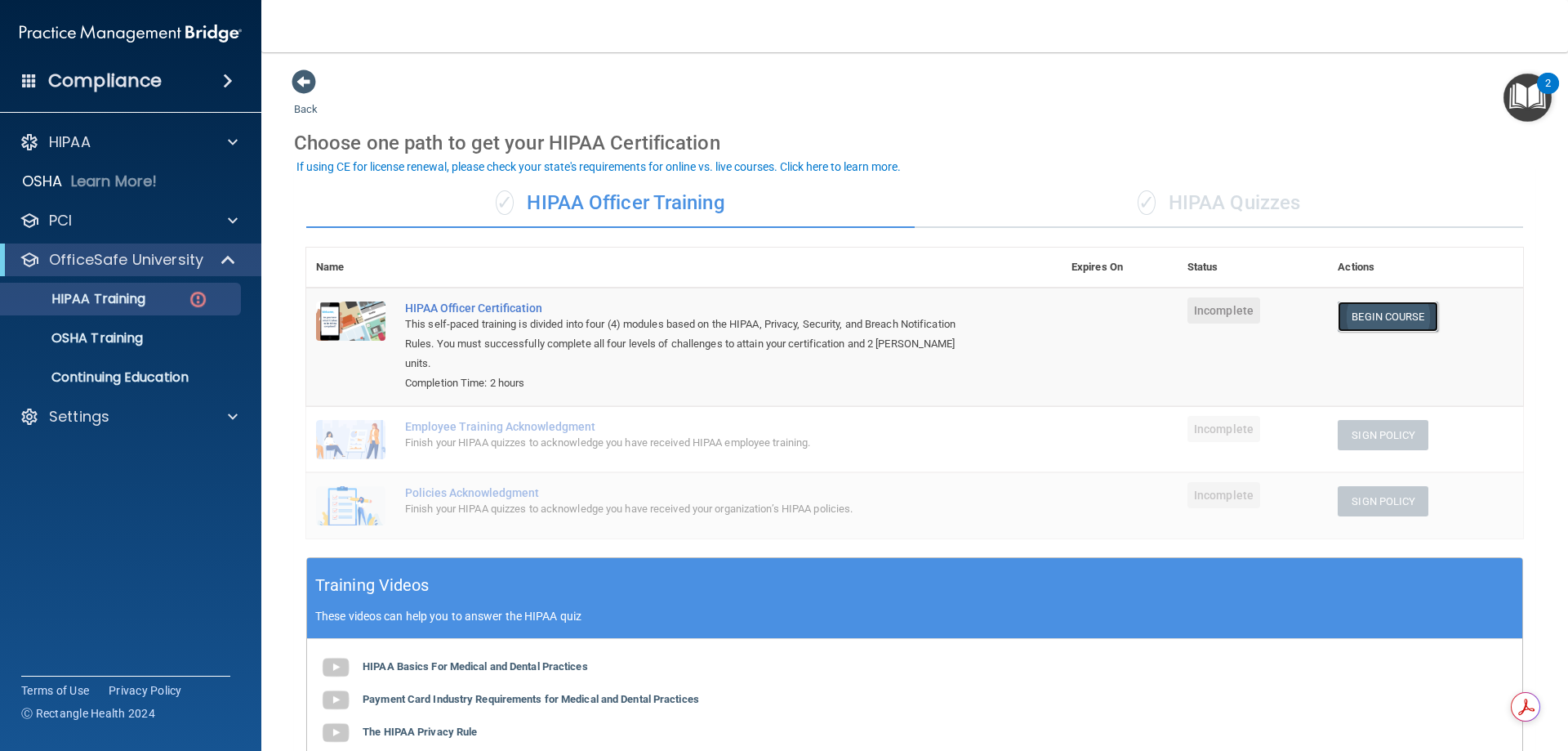
click at [1370, 316] on link "Begin Course" at bounding box center [1387, 316] width 99 height 30
